Goal: Task Accomplishment & Management: Manage account settings

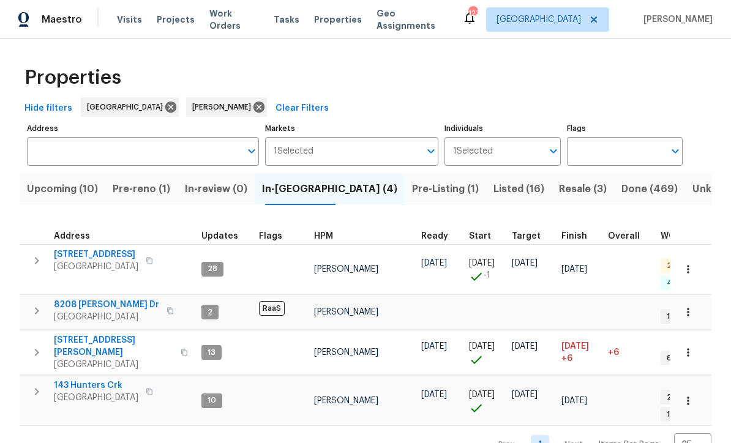
click at [81, 379] on span "143 Hunters Crk" at bounding box center [96, 385] width 84 height 12
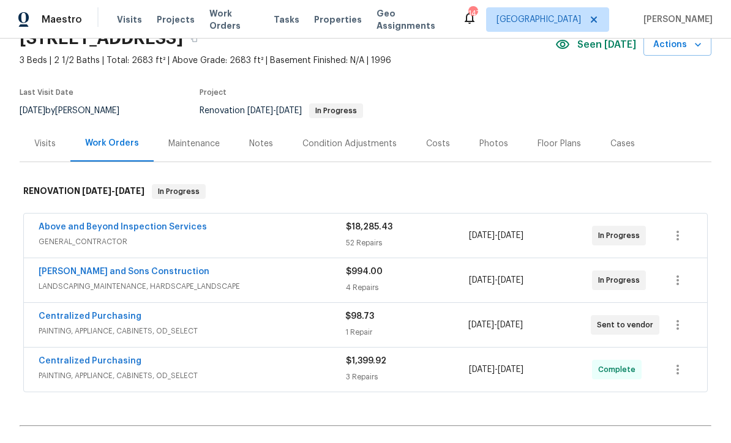
scroll to position [66, 0]
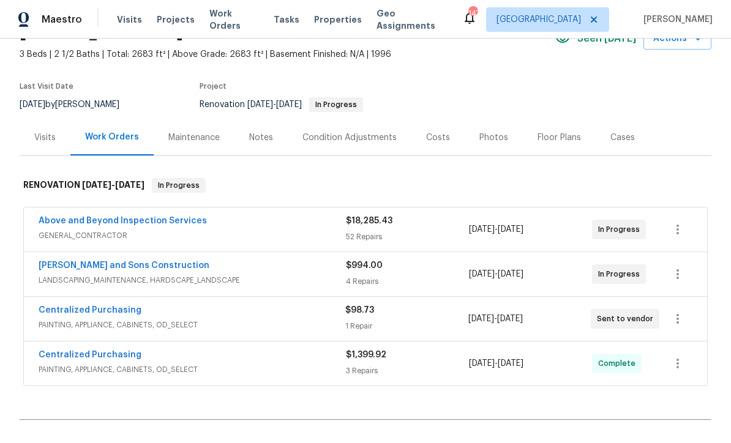
click at [85, 217] on link "Above and Beyond Inspection Services" at bounding box center [123, 221] width 168 height 9
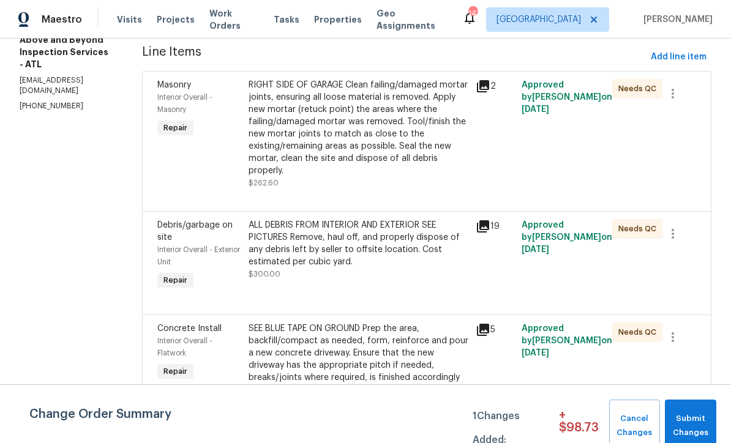
scroll to position [158, 0]
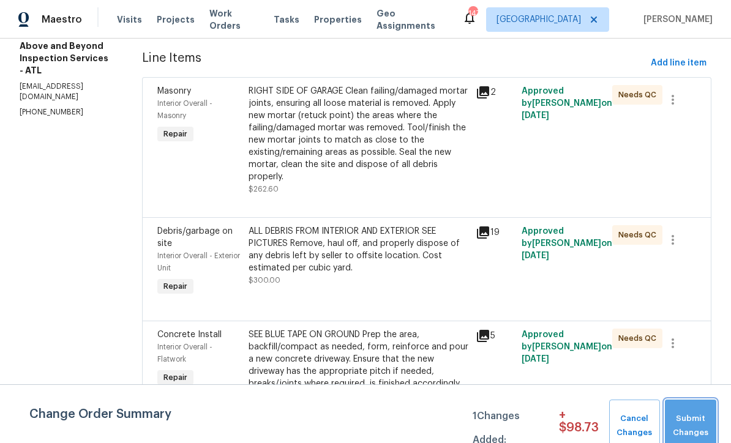
click at [696, 414] on span "Submit Changes" at bounding box center [690, 426] width 39 height 28
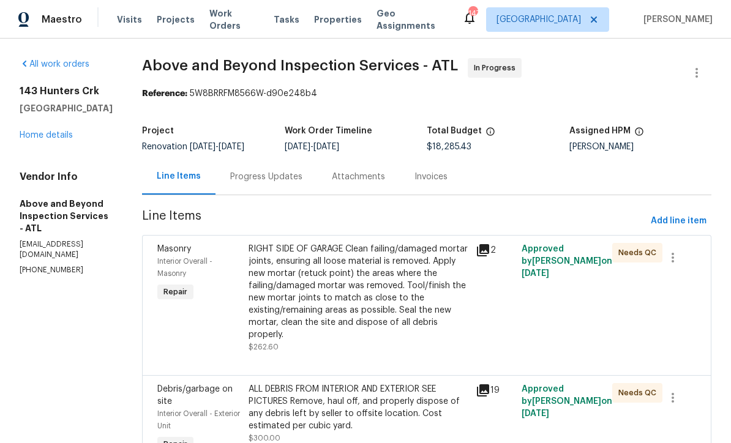
scroll to position [0, 0]
click at [297, 180] on div "Progress Updates" at bounding box center [266, 177] width 72 height 12
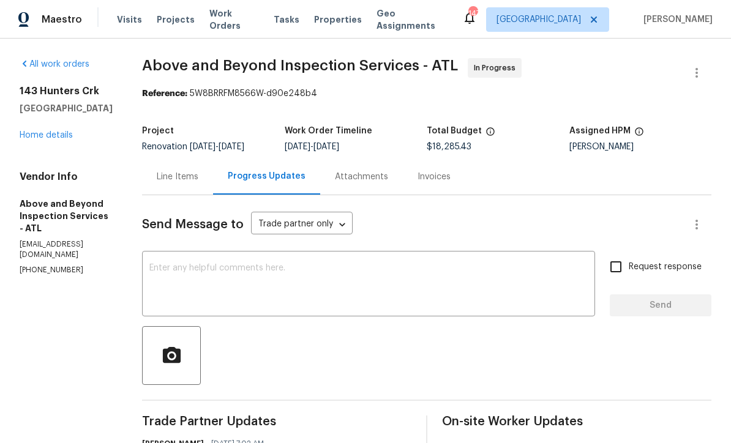
click at [190, 272] on div "x ​" at bounding box center [368, 285] width 453 height 62
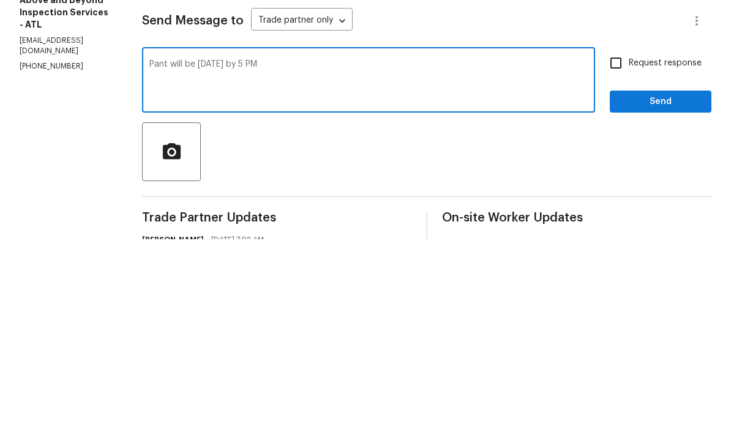
type textarea "Pant will be today by 5 PM"
click at [615, 254] on input "Request response" at bounding box center [616, 267] width 26 height 26
checkbox input "true"
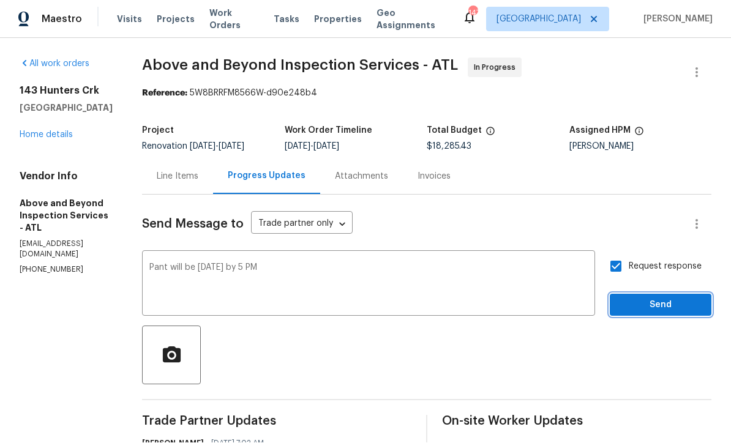
click at [660, 298] on span "Send" at bounding box center [660, 305] width 82 height 15
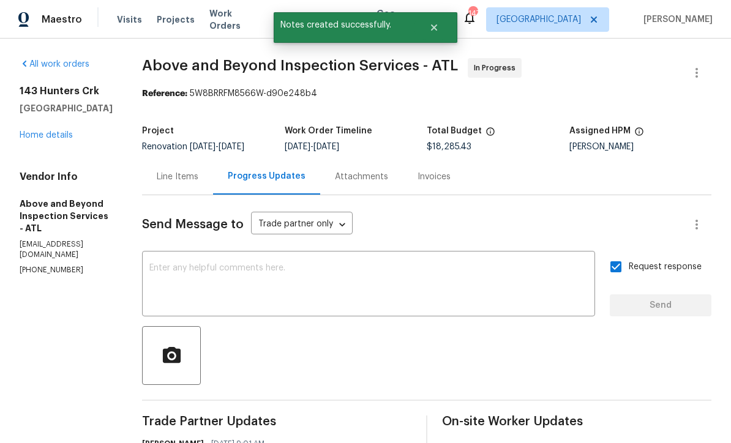
click at [38, 124] on div "All work orders 143 Hunters Crk Dallas, GA 30157 Home details Vendor Info Above…" at bounding box center [66, 166] width 93 height 217
click at [51, 131] on link "Home details" at bounding box center [46, 135] width 53 height 9
